Goal: Task Accomplishment & Management: Use online tool/utility

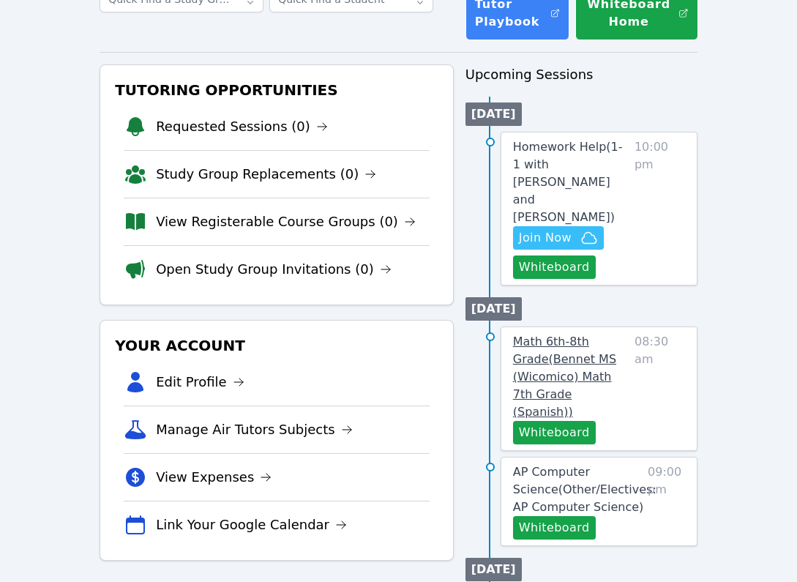
scroll to position [69, 0]
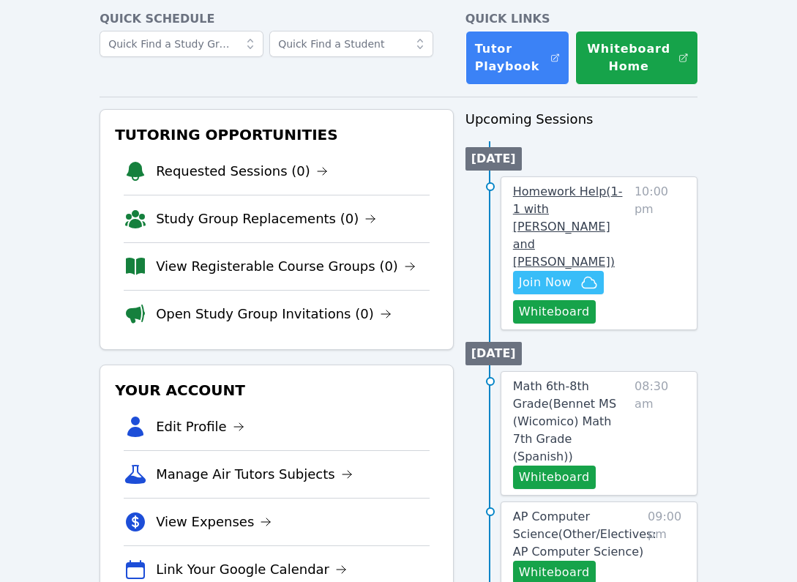
click at [544, 201] on link "Homework Help ( 1-1 with [PERSON_NAME] and [PERSON_NAME] )" at bounding box center [571, 227] width 116 height 88
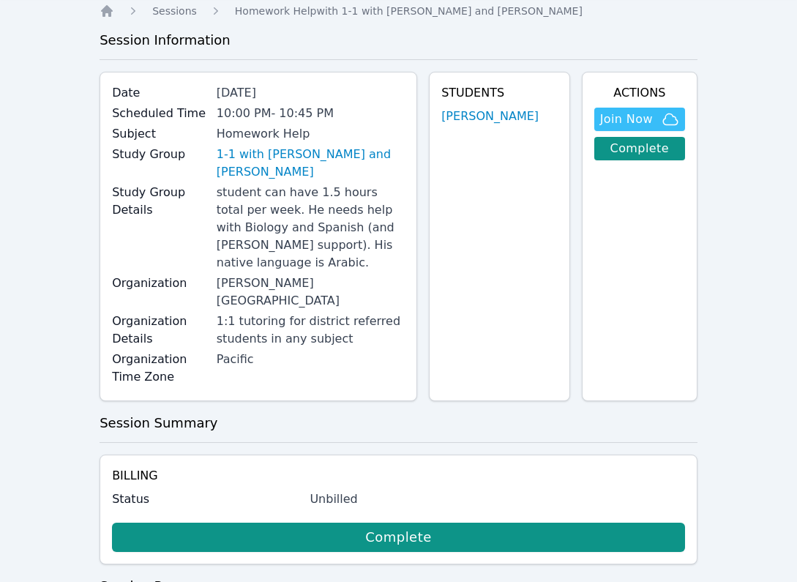
scroll to position [81, 0]
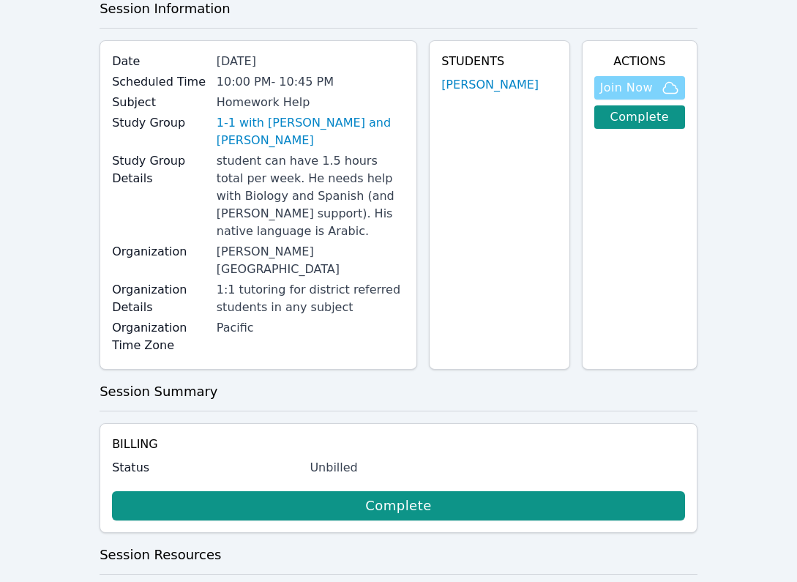
click at [637, 94] on span "Join Now" at bounding box center [626, 88] width 53 height 18
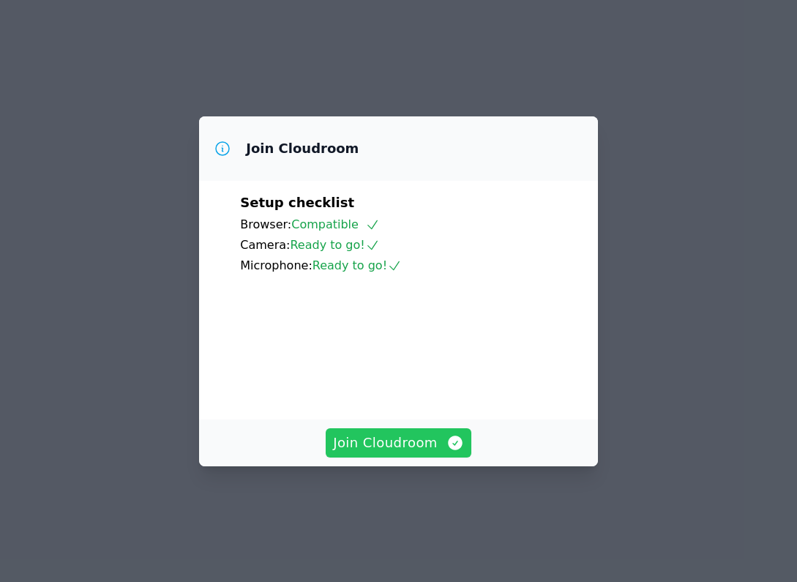
click at [450, 450] on icon "button" at bounding box center [455, 443] width 15 height 15
